Goal: Transaction & Acquisition: Obtain resource

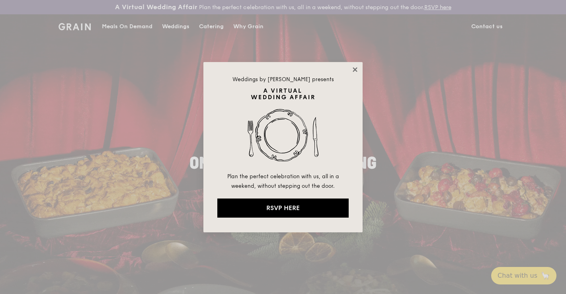
click at [335, 72] on icon at bounding box center [354, 69] width 7 height 7
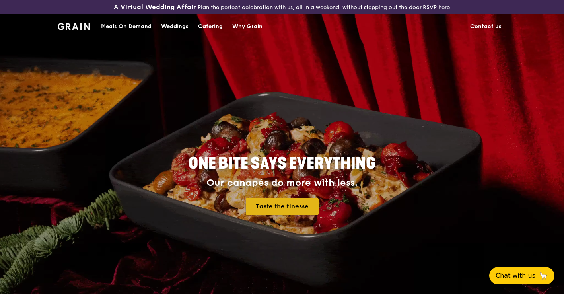
click at [290, 206] on link "Taste the finesse" at bounding box center [282, 206] width 73 height 17
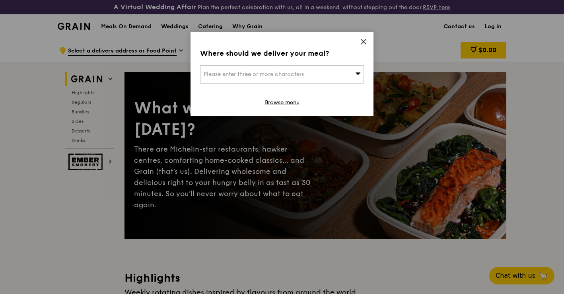
click at [362, 38] on icon at bounding box center [363, 41] width 7 height 7
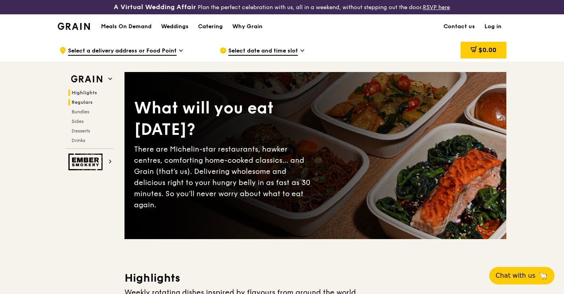
click at [89, 103] on span "Regulars" at bounding box center [82, 102] width 21 height 6
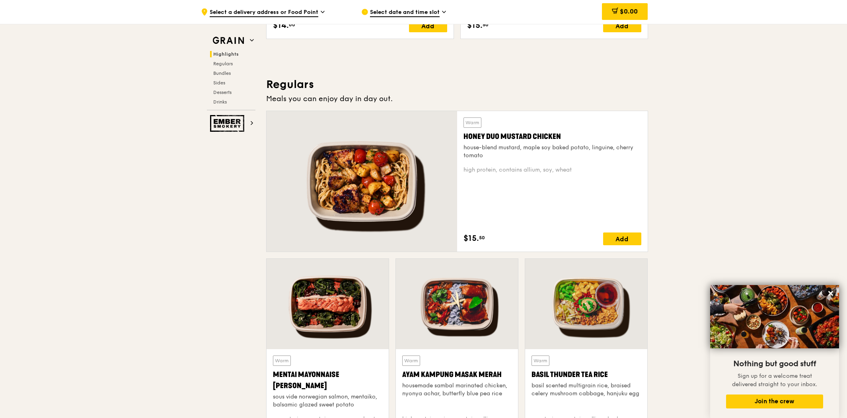
scroll to position [497, 0]
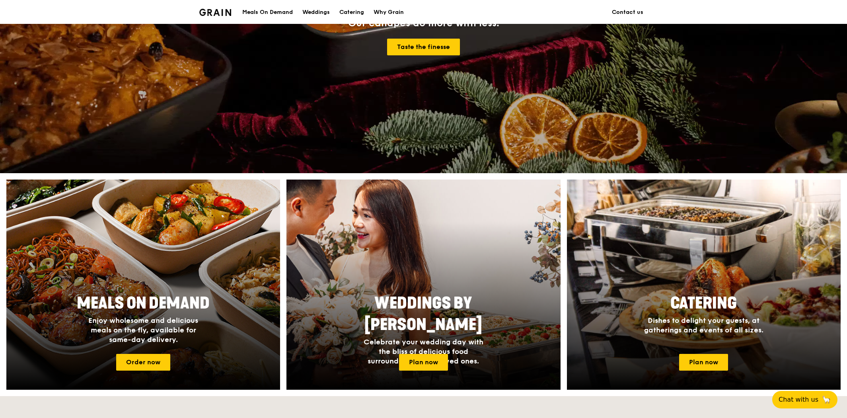
scroll to position [177, 0]
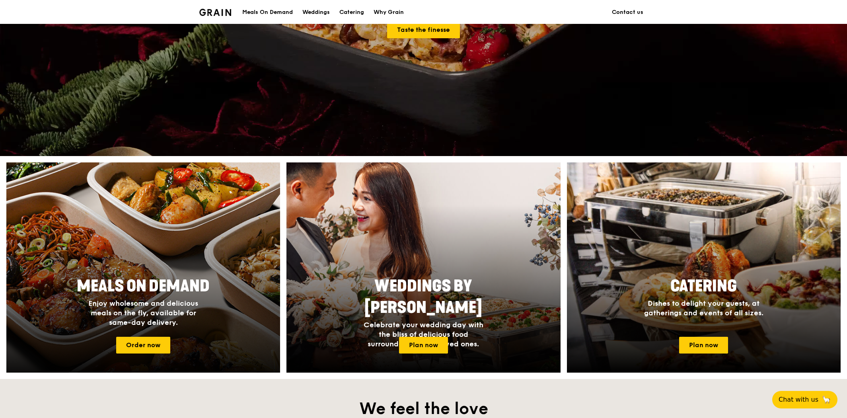
click at [158, 336] on div at bounding box center [143, 267] width 301 height 231
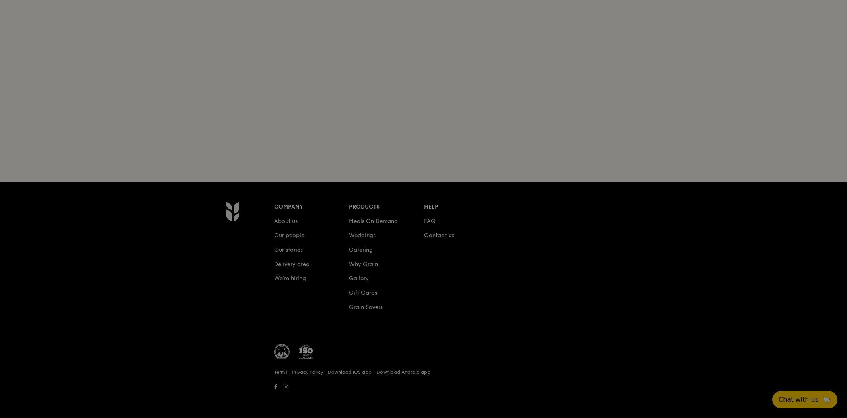
scroll to position [91, 0]
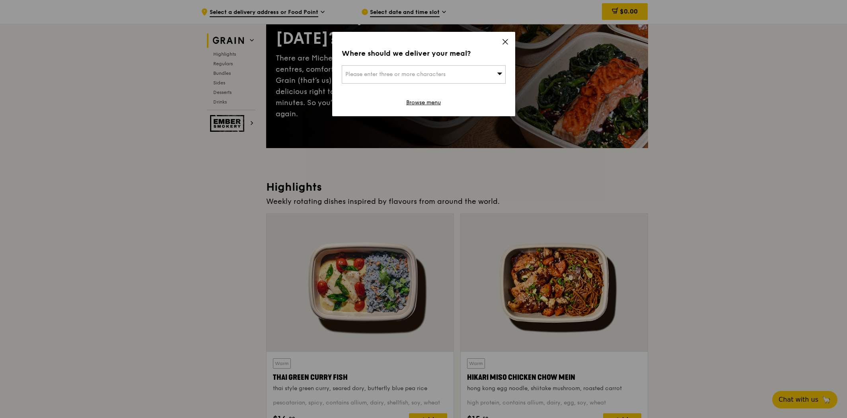
click at [503, 42] on icon at bounding box center [505, 41] width 7 height 7
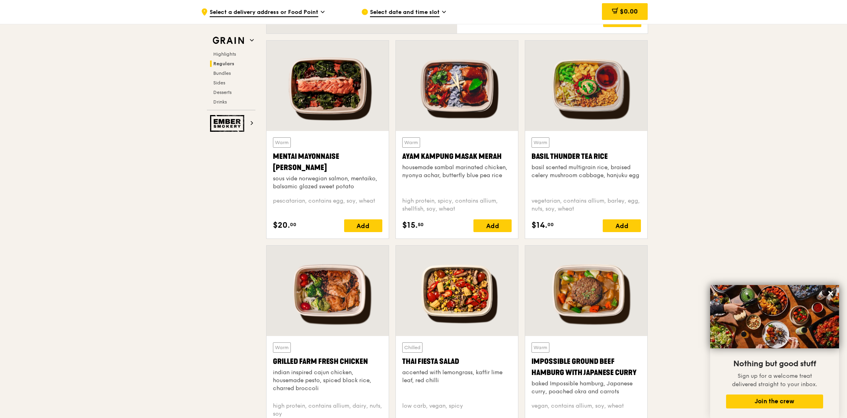
scroll to position [753, 0]
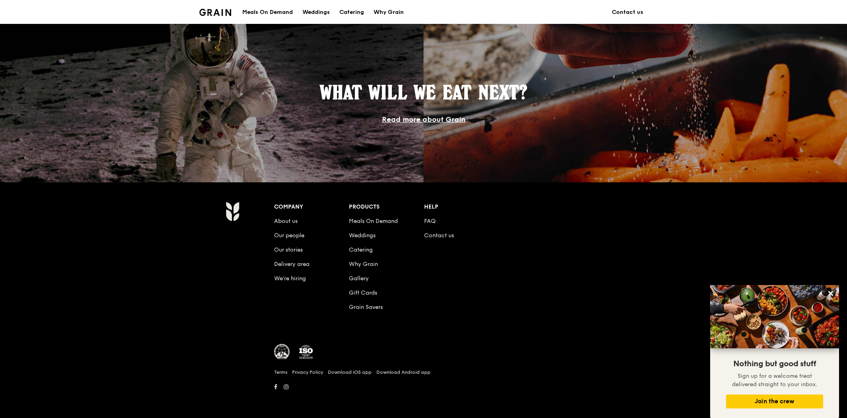
scroll to position [36, 0]
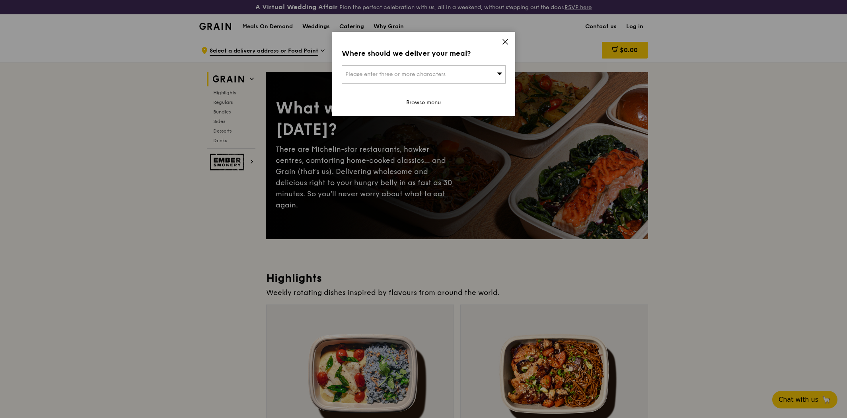
click at [506, 40] on icon at bounding box center [505, 41] width 7 height 7
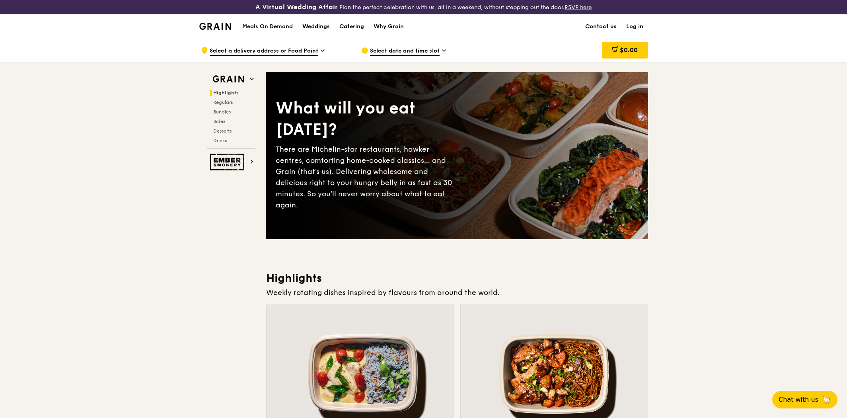
click at [299, 51] on span "Select a delivery address or Food Point" at bounding box center [264, 51] width 109 height 9
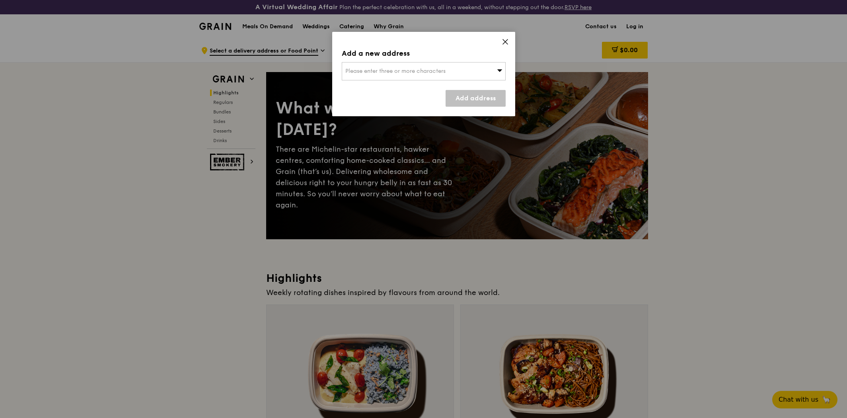
click at [499, 41] on div "Add a new address Please enter three or more characters Add address" at bounding box center [423, 74] width 183 height 84
click at [503, 42] on icon at bounding box center [505, 41] width 7 height 7
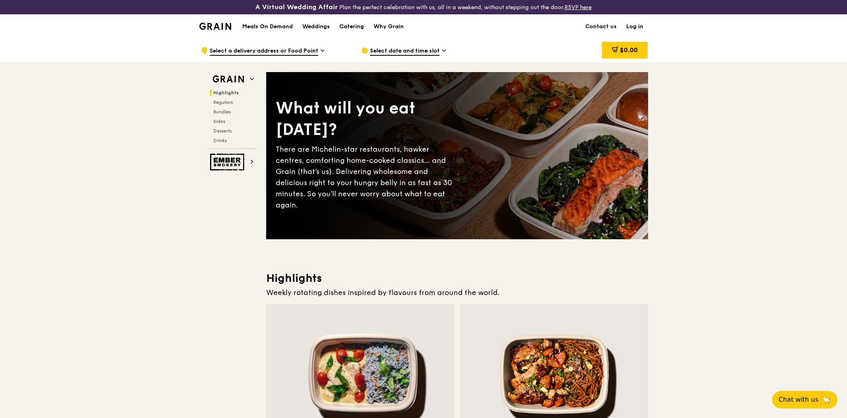
click at [358, 27] on div "Catering" at bounding box center [351, 27] width 25 height 24
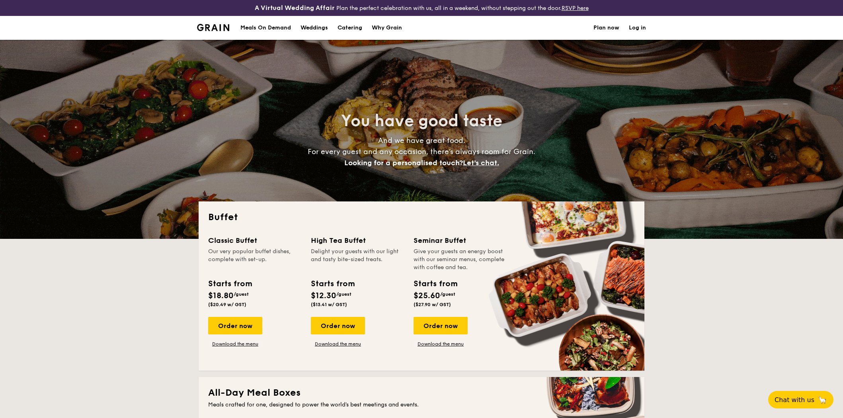
select select
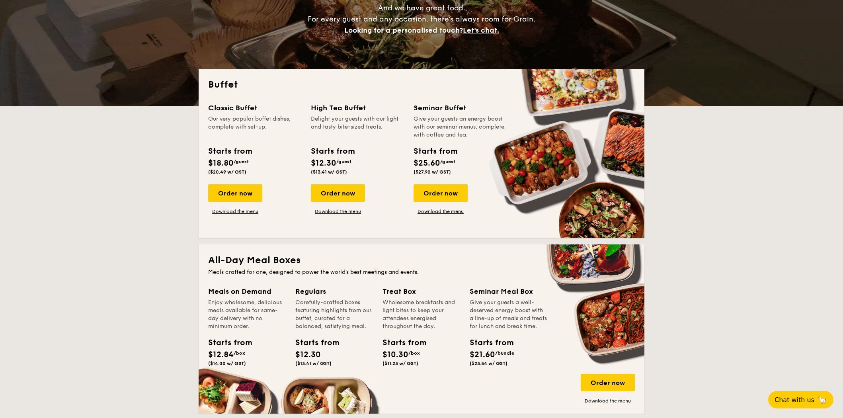
scroll to position [221, 0]
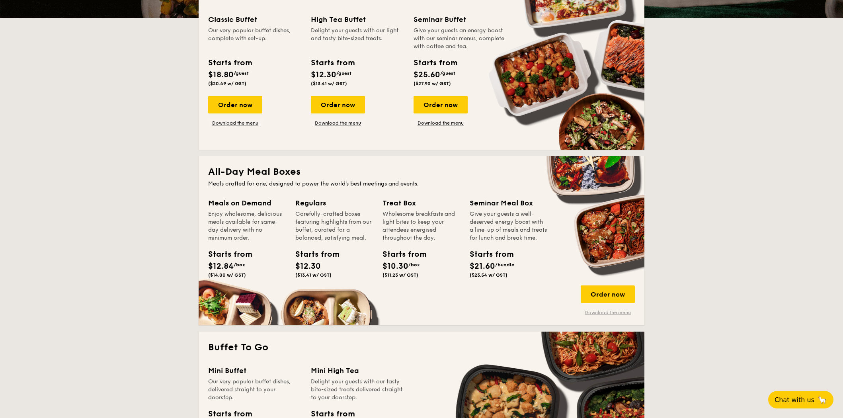
click at [608, 309] on link "Download the menu" at bounding box center [608, 312] width 54 height 6
